Goal: Task Accomplishment & Management: Complete application form

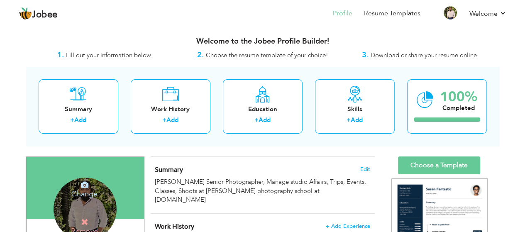
click at [84, 187] on icon at bounding box center [84, 184] width 7 height 7
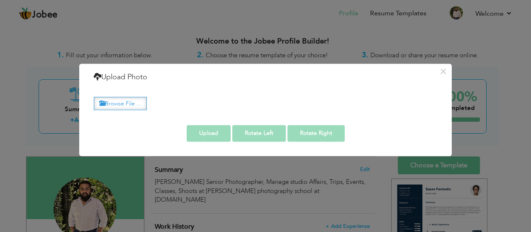
click at [122, 104] on label "Browse File ..." at bounding box center [120, 103] width 53 height 13
click at [0, 0] on input "Browse File ..." at bounding box center [0, 0] width 0 height 0
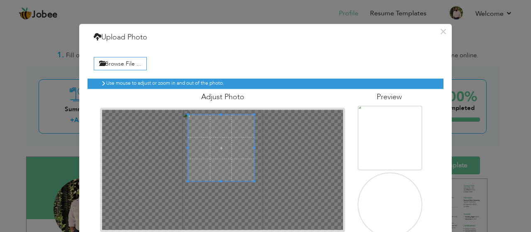
click at [220, 142] on span at bounding box center [221, 148] width 66 height 66
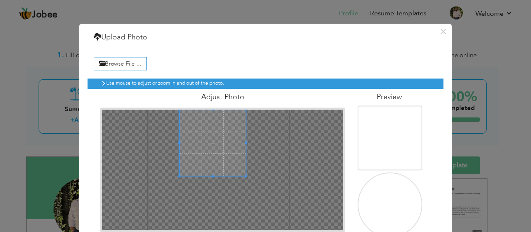
click at [206, 119] on span at bounding box center [213, 143] width 66 height 66
click at [215, 127] on span at bounding box center [213, 143] width 66 height 66
click at [194, 110] on span at bounding box center [212, 143] width 66 height 66
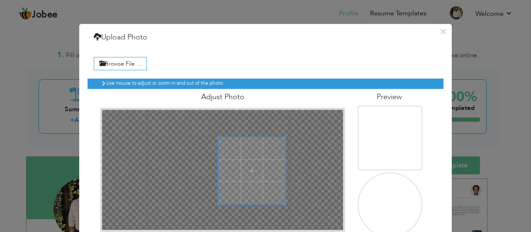
click at [214, 133] on div at bounding box center [223, 170] width 242 height 121
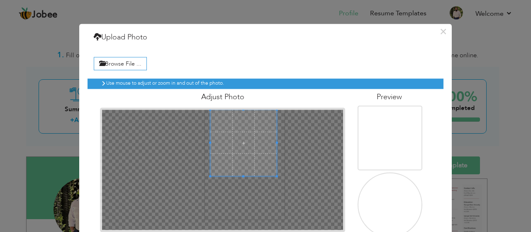
click at [234, 107] on div at bounding box center [222, 169] width 245 height 124
click at [232, 115] on span at bounding box center [240, 143] width 66 height 66
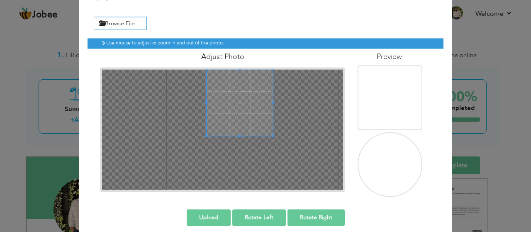
scroll to position [48, 0]
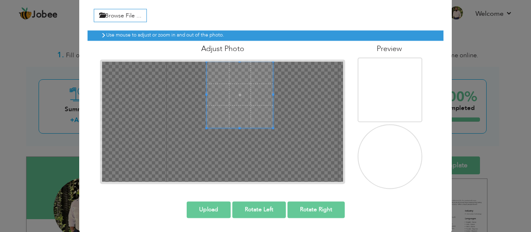
click at [254, 149] on div at bounding box center [223, 121] width 242 height 121
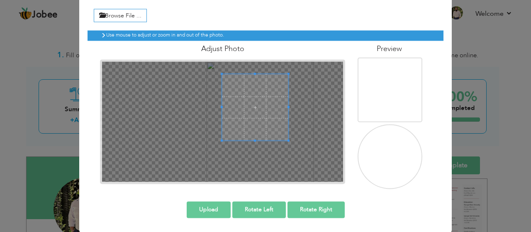
click at [249, 113] on span at bounding box center [255, 107] width 66 height 66
click at [246, 97] on span at bounding box center [254, 103] width 66 height 66
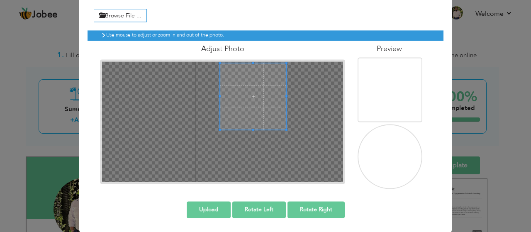
click at [244, 73] on span at bounding box center [253, 96] width 66 height 66
click at [212, 209] on button "Upload" at bounding box center [209, 209] width 44 height 17
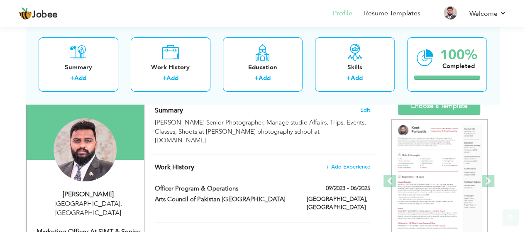
scroll to position [61, 0]
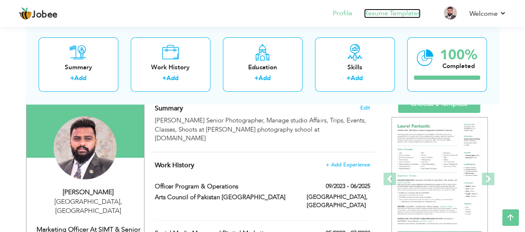
click at [397, 10] on link "Resume Templates" at bounding box center [392, 14] width 56 height 10
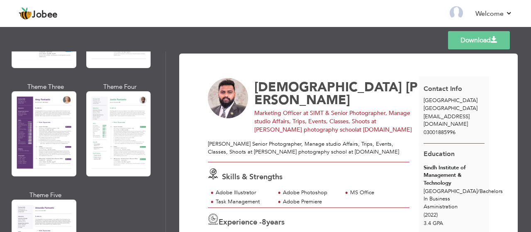
scroll to position [736, 0]
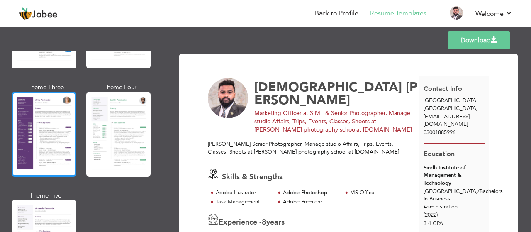
click at [63, 144] on div at bounding box center [44, 134] width 65 height 85
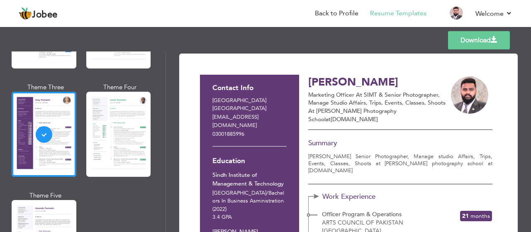
click at [473, 45] on link "Download" at bounding box center [479, 40] width 62 height 18
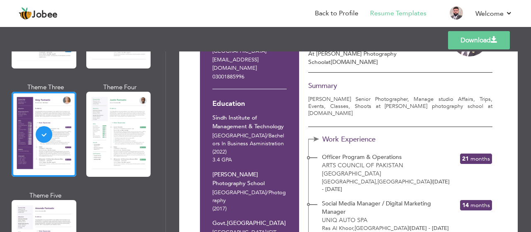
scroll to position [54, 0]
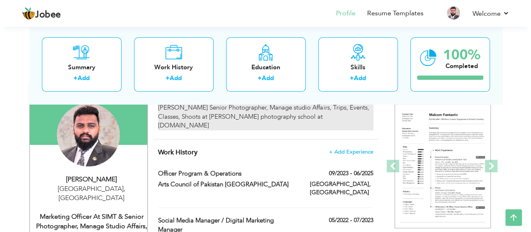
scroll to position [74, 0]
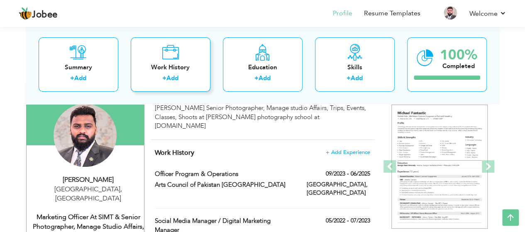
click at [184, 70] on div "Work History" at bounding box center [170, 67] width 66 height 9
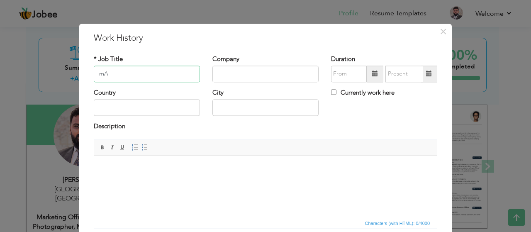
type input "m"
type input "Manager"
click at [270, 78] on input "text" at bounding box center [265, 74] width 106 height 17
type input "NOORIGROUPO"
click at [372, 74] on span at bounding box center [375, 74] width 6 height 6
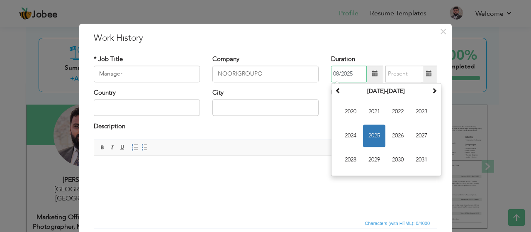
click at [367, 131] on span "2025" at bounding box center [374, 135] width 22 height 22
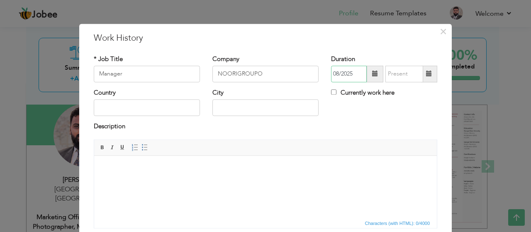
click at [350, 73] on input "08/2025" at bounding box center [349, 74] width 36 height 17
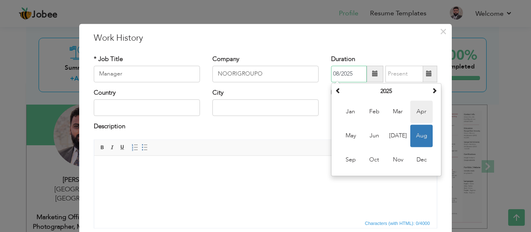
click at [410, 112] on span "Apr" at bounding box center [421, 111] width 22 height 22
type input "04/2025"
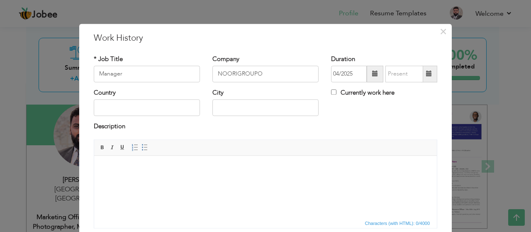
click at [372, 74] on span at bounding box center [375, 74] width 6 height 6
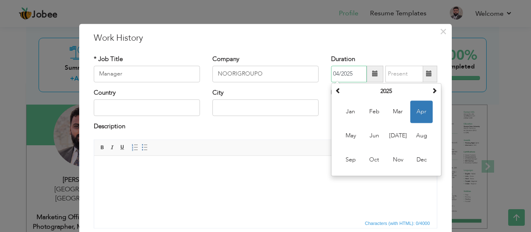
click at [415, 110] on span "Apr" at bounding box center [421, 111] width 22 height 22
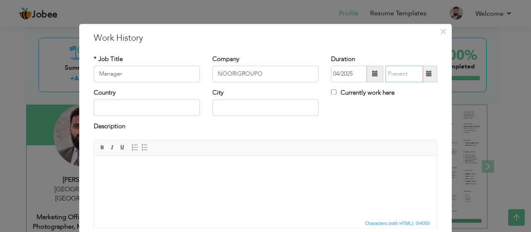
type input "08/2025"
click at [417, 71] on input "08/2025" at bounding box center [404, 74] width 38 height 17
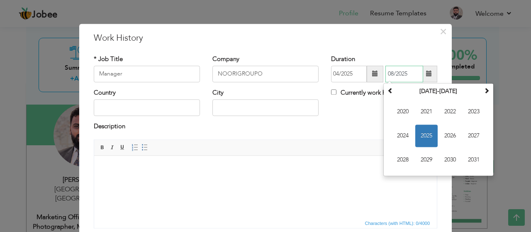
click at [417, 71] on input "08/2025" at bounding box center [404, 74] width 38 height 17
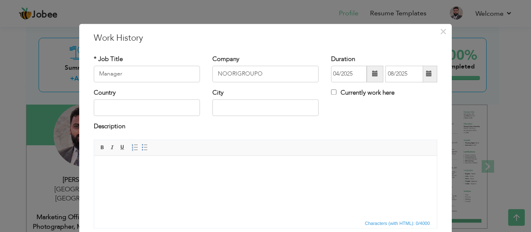
click at [426, 73] on span at bounding box center [429, 74] width 6 height 6
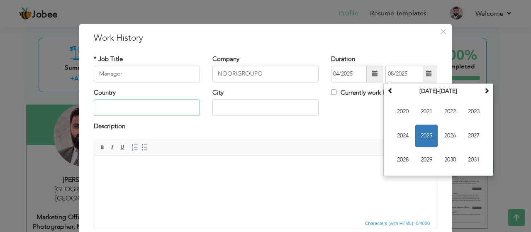
click at [154, 105] on input "text" at bounding box center [147, 108] width 106 height 17
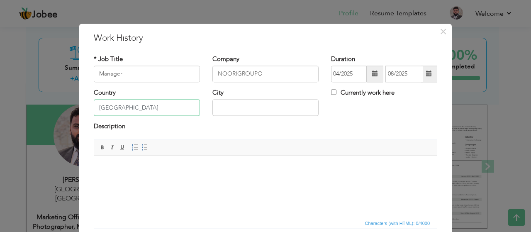
type input "Pakistan"
type input "Karachi"
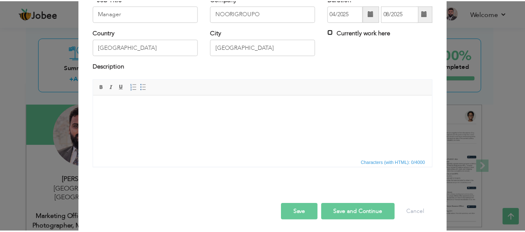
scroll to position [63, 0]
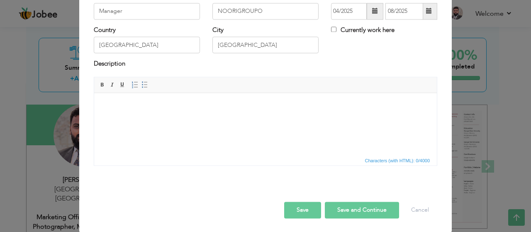
click at [147, 118] on html at bounding box center [265, 105] width 343 height 25
click at [296, 207] on button "Save" at bounding box center [302, 210] width 37 height 17
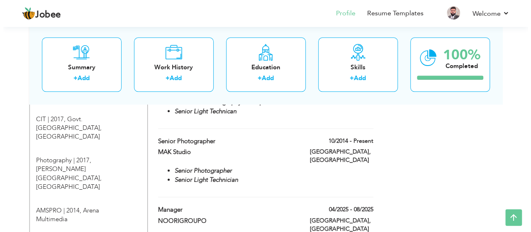
scroll to position [468, 0]
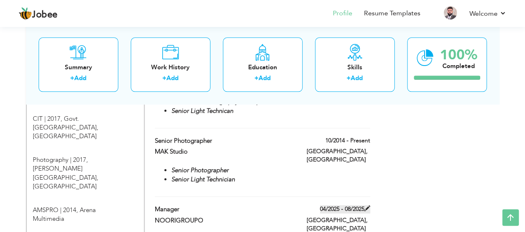
click at [365, 205] on span at bounding box center [367, 208] width 6 height 6
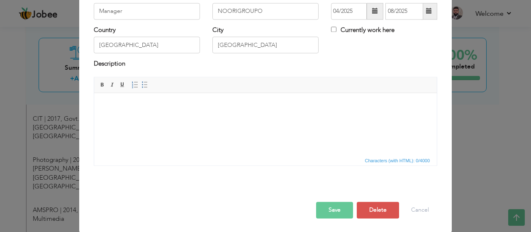
scroll to position [0, 0]
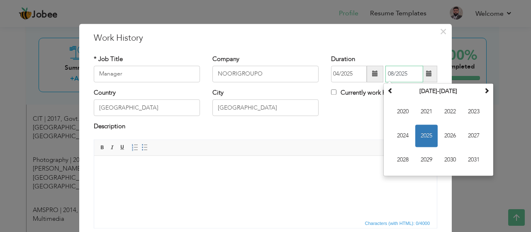
click at [418, 76] on input "08/2025" at bounding box center [404, 74] width 38 height 17
type input "0"
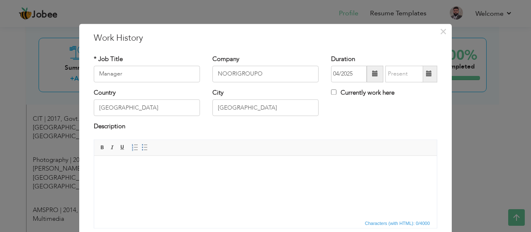
click at [420, 48] on div "× Work History * Job Title Manager Company NOORIGROUPO Duration 04/2025 Country…" at bounding box center [265, 160] width 373 height 272
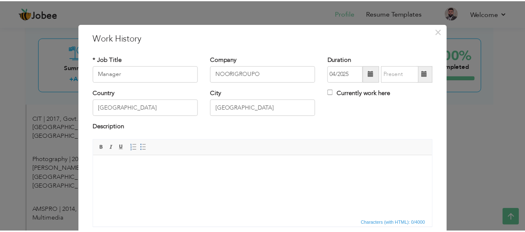
scroll to position [57, 0]
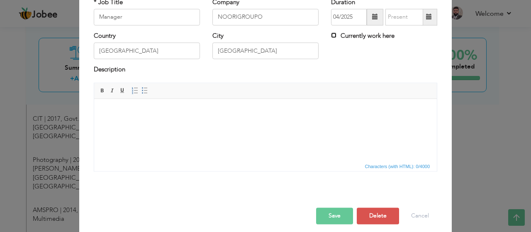
click at [332, 33] on input "Currently work here" at bounding box center [333, 34] width 5 height 5
checkbox input "true"
click at [327, 215] on button "Save" at bounding box center [334, 215] width 37 height 17
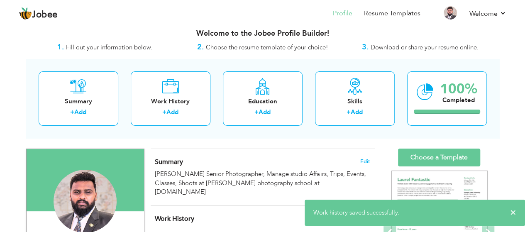
scroll to position [0, 0]
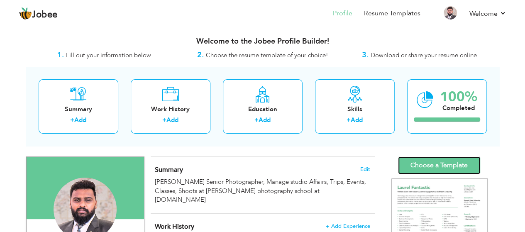
click at [422, 162] on link "Choose a Template" at bounding box center [439, 165] width 82 height 18
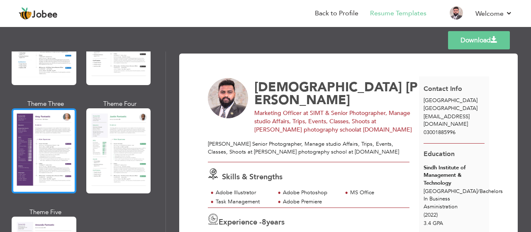
scroll to position [721, 0]
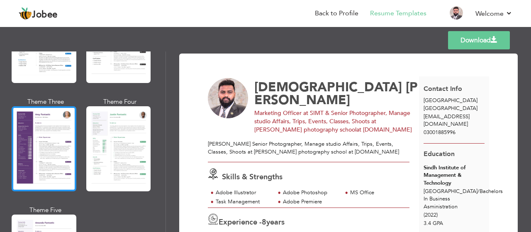
click at [51, 141] on div at bounding box center [44, 148] width 65 height 85
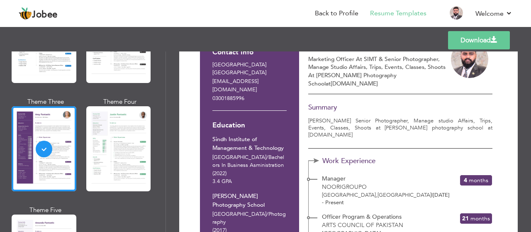
scroll to position [0, 0]
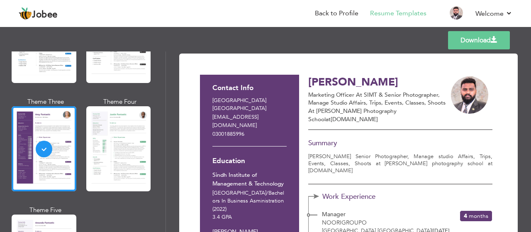
click at [461, 40] on link "Download" at bounding box center [479, 40] width 62 height 18
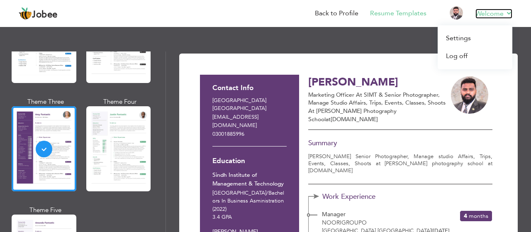
click at [497, 14] on link "Welcome" at bounding box center [494, 14] width 37 height 10
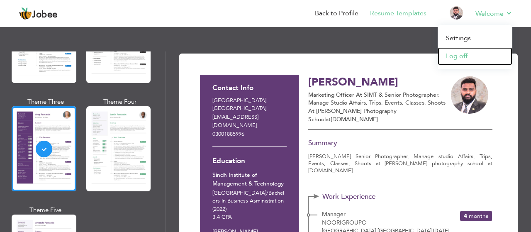
click at [456, 56] on link "Log off" at bounding box center [475, 56] width 75 height 18
